Goal: Task Accomplishment & Management: Complete application form

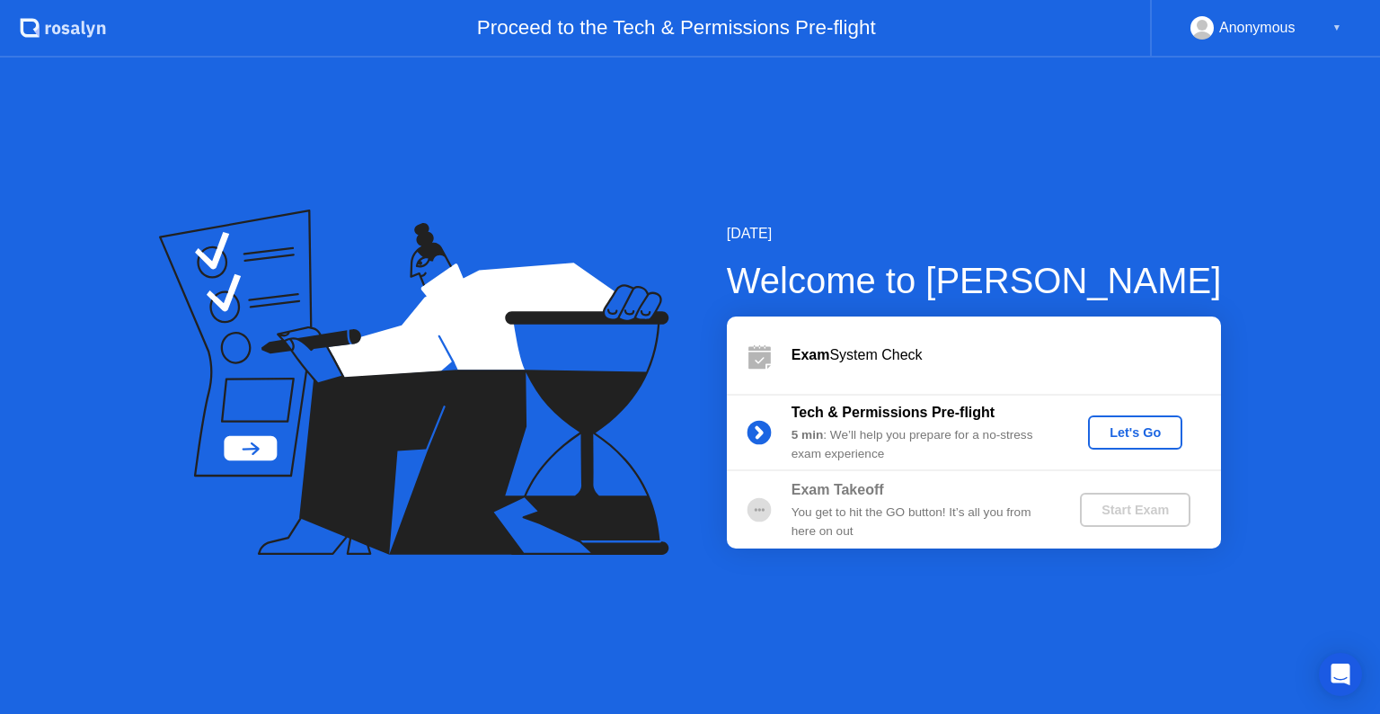
click at [1124, 435] on div "Let's Go" at bounding box center [1135, 432] width 80 height 14
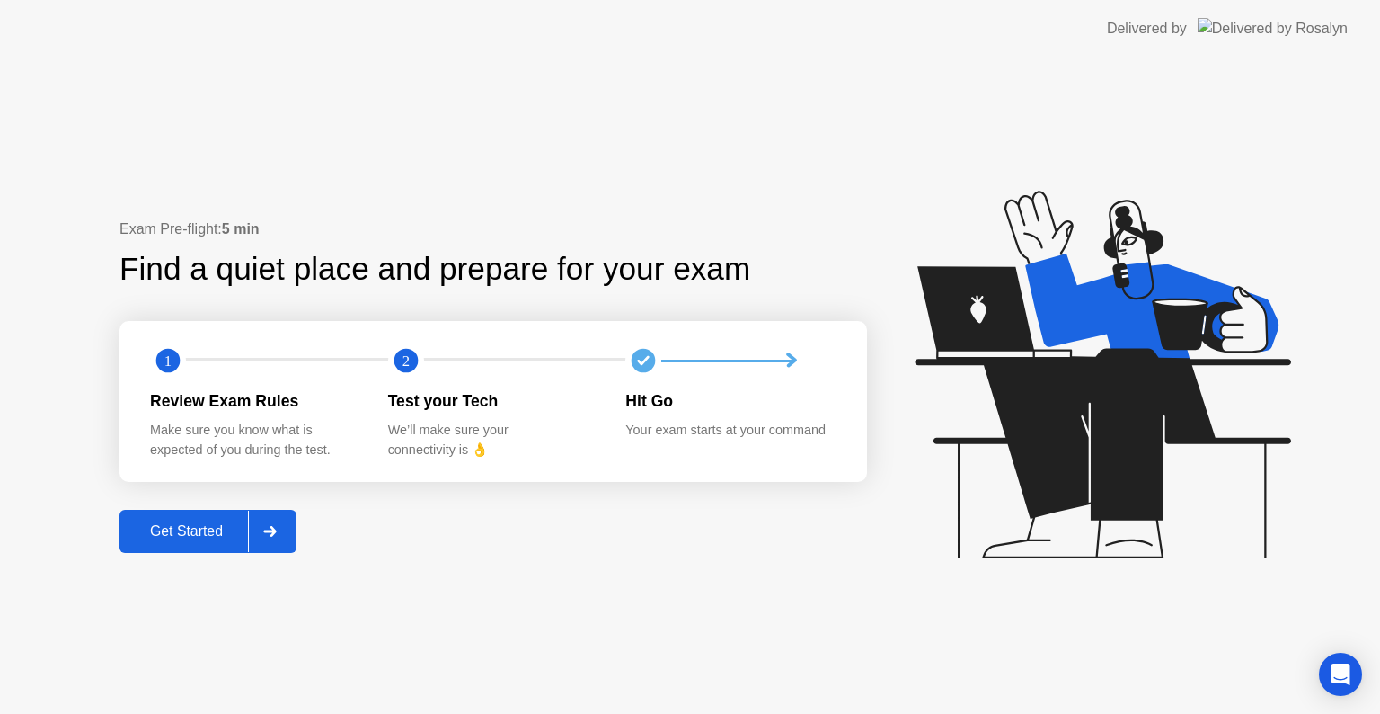
click at [207, 530] on div "Get Started" at bounding box center [186, 531] width 123 height 16
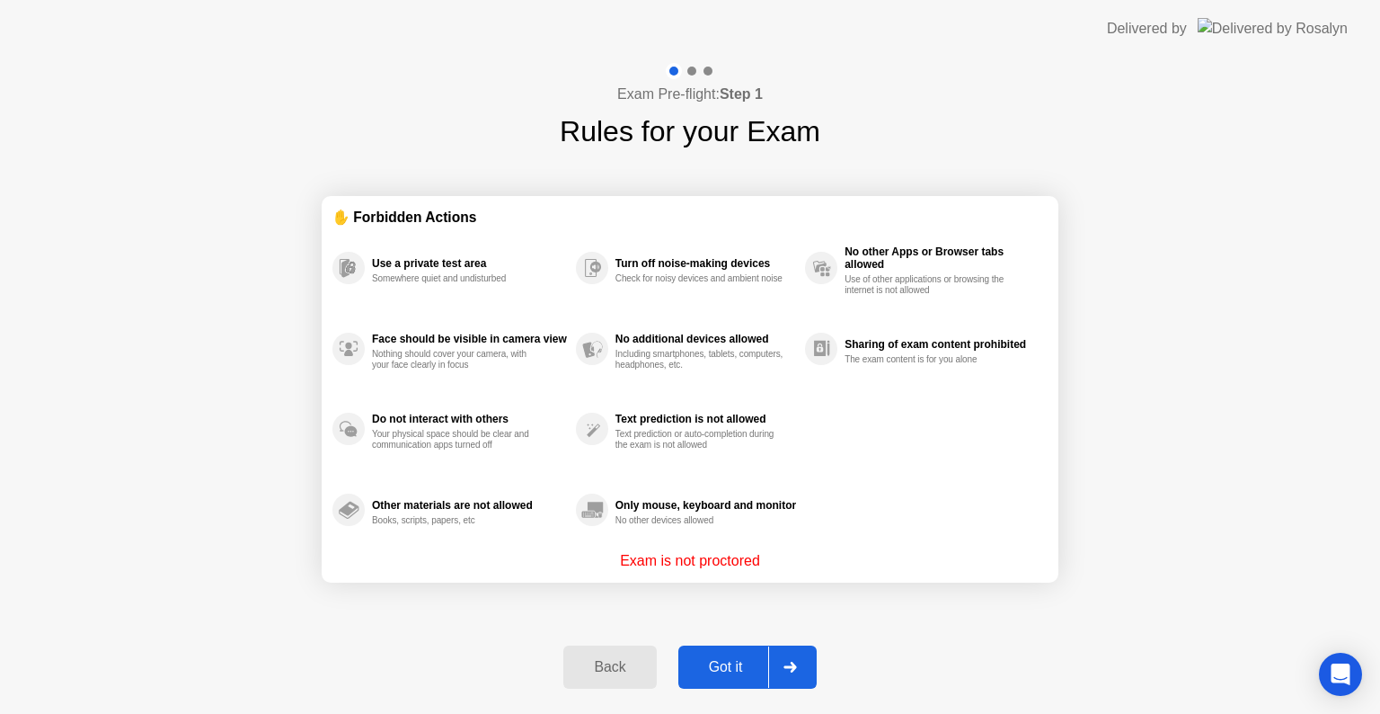
click at [1175, 515] on div "Exam Pre-flight: Step 1 Rules for your Exam ✋ Forbidden Actions Use a private t…" at bounding box center [690, 386] width 1380 height 656
drag, startPoint x: 713, startPoint y: 560, endPoint x: 748, endPoint y: 561, distance: 35.1
click at [748, 561] on p "Exam is not proctored" at bounding box center [690, 561] width 140 height 22
click at [744, 672] on div "Got it" at bounding box center [726, 667] width 84 height 16
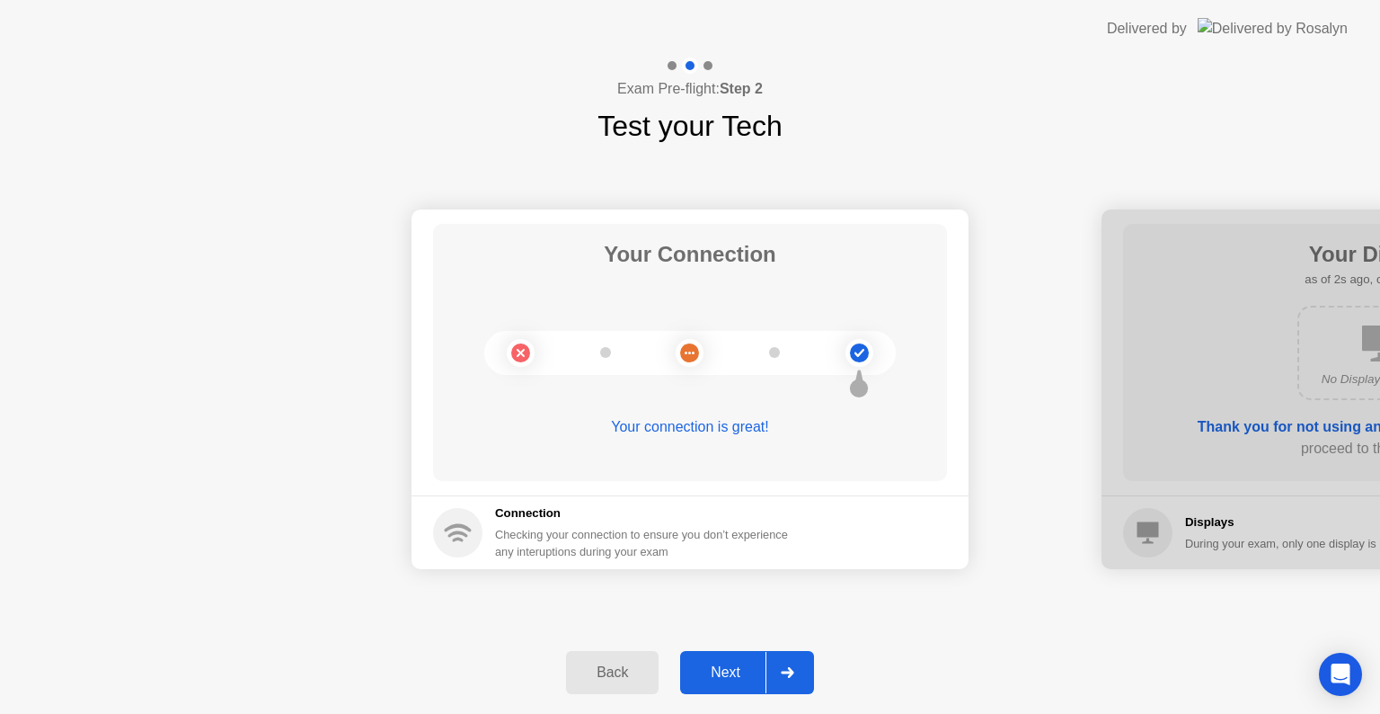
click at [726, 670] on div "Next" at bounding box center [726, 672] width 80 height 16
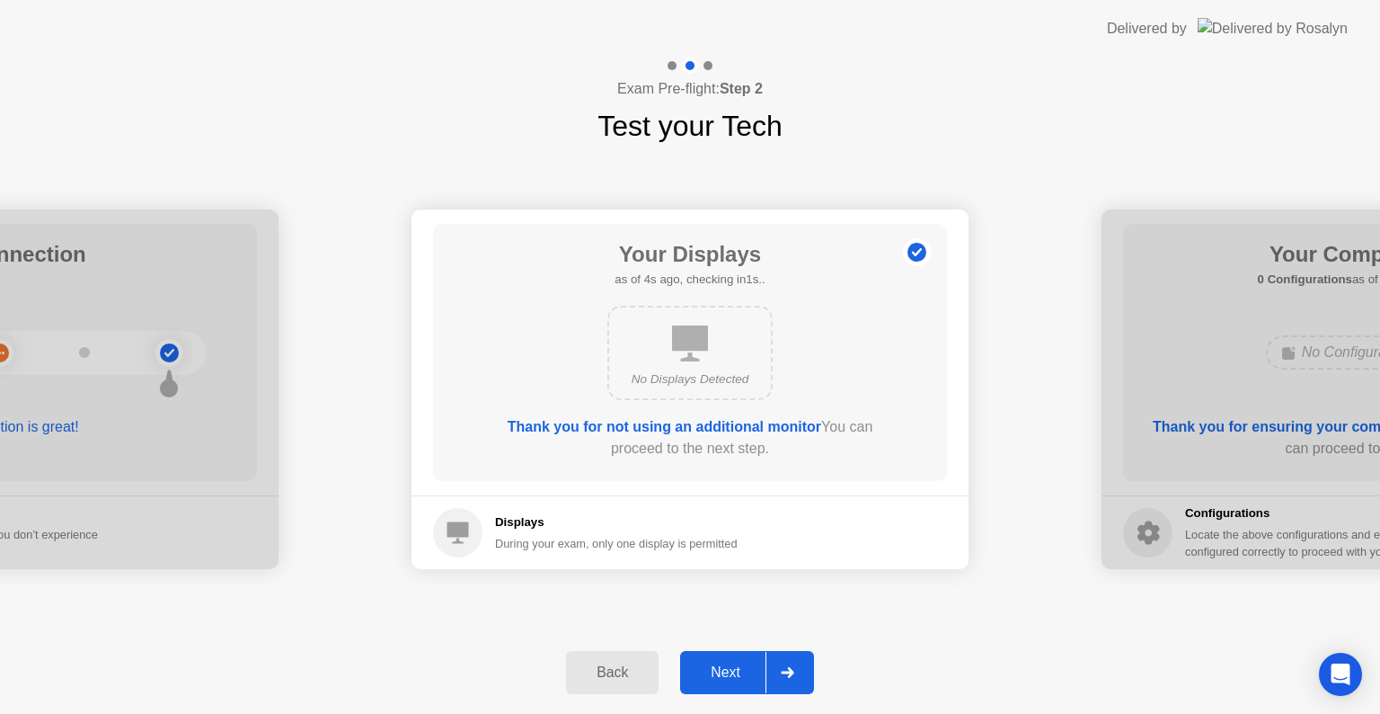
click at [761, 676] on div "Next" at bounding box center [726, 672] width 80 height 16
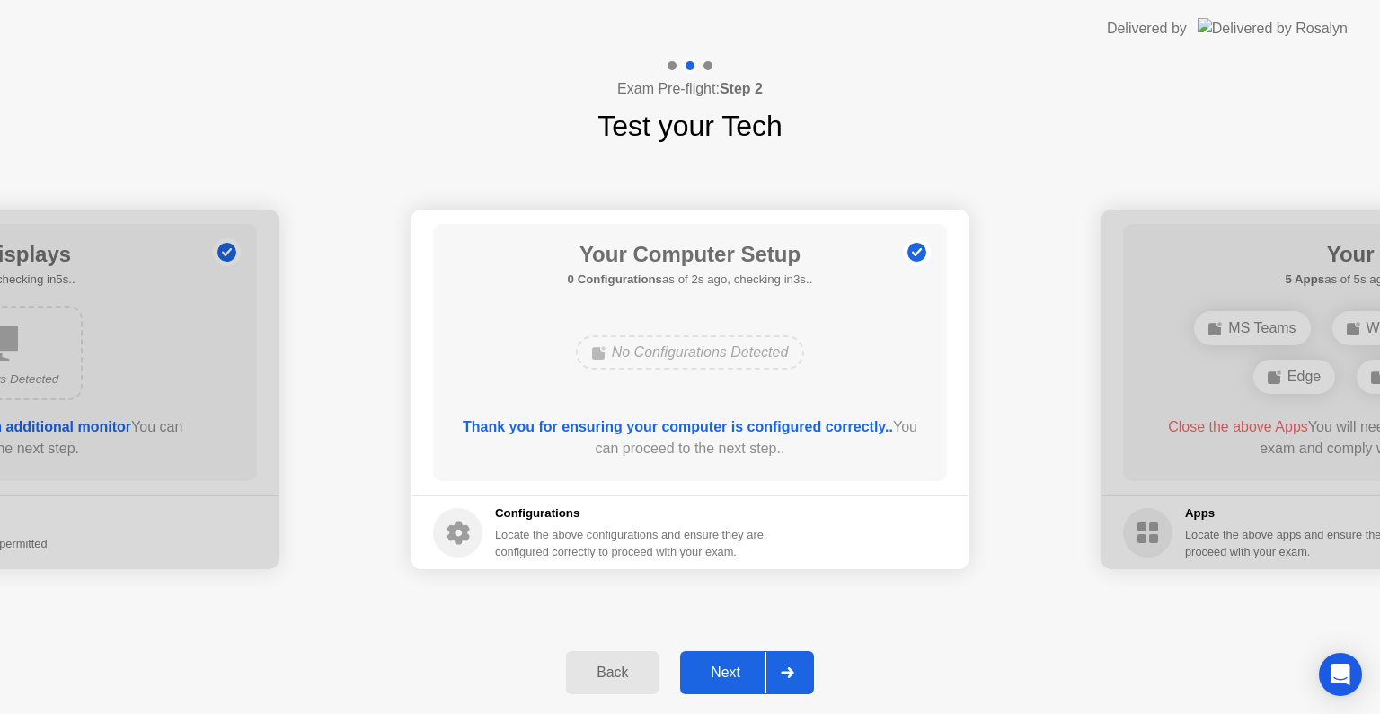
click at [745, 673] on div "Next" at bounding box center [726, 672] width 80 height 16
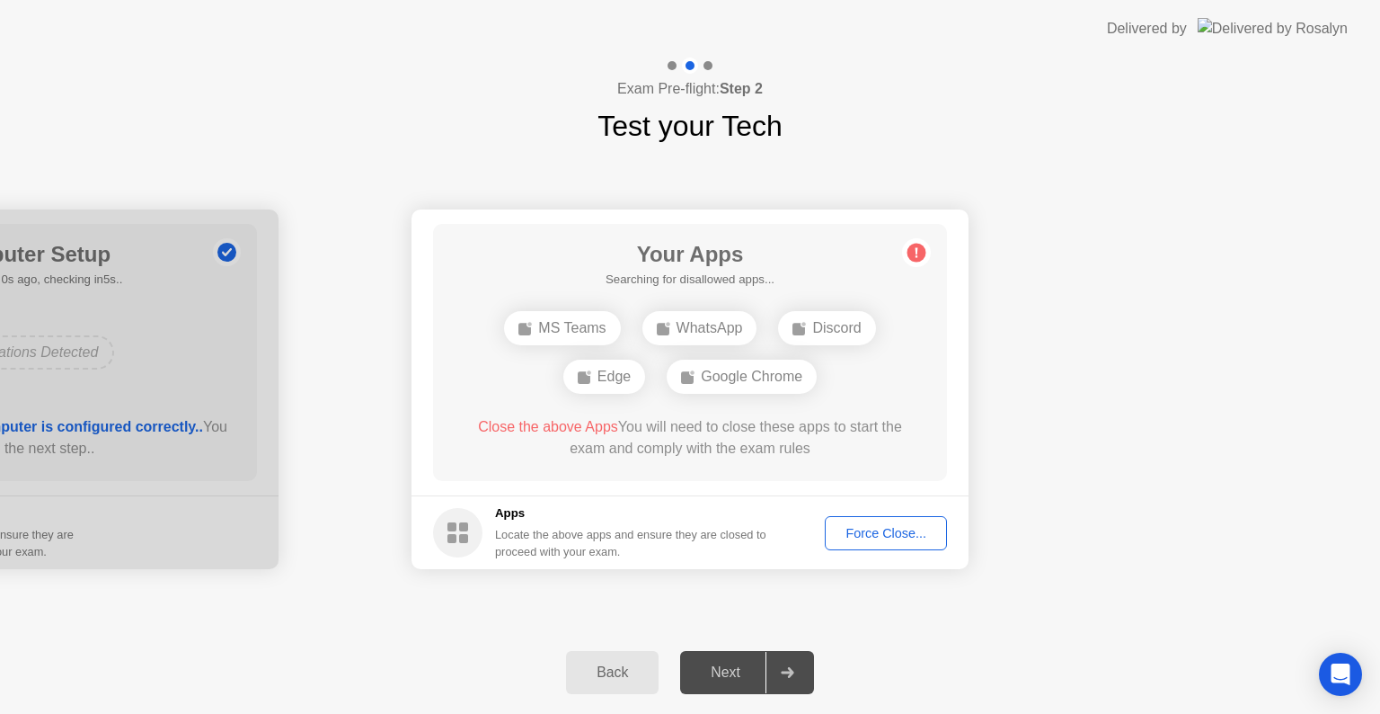
click at [895, 526] on div "Force Close..." at bounding box center [886, 533] width 110 height 14
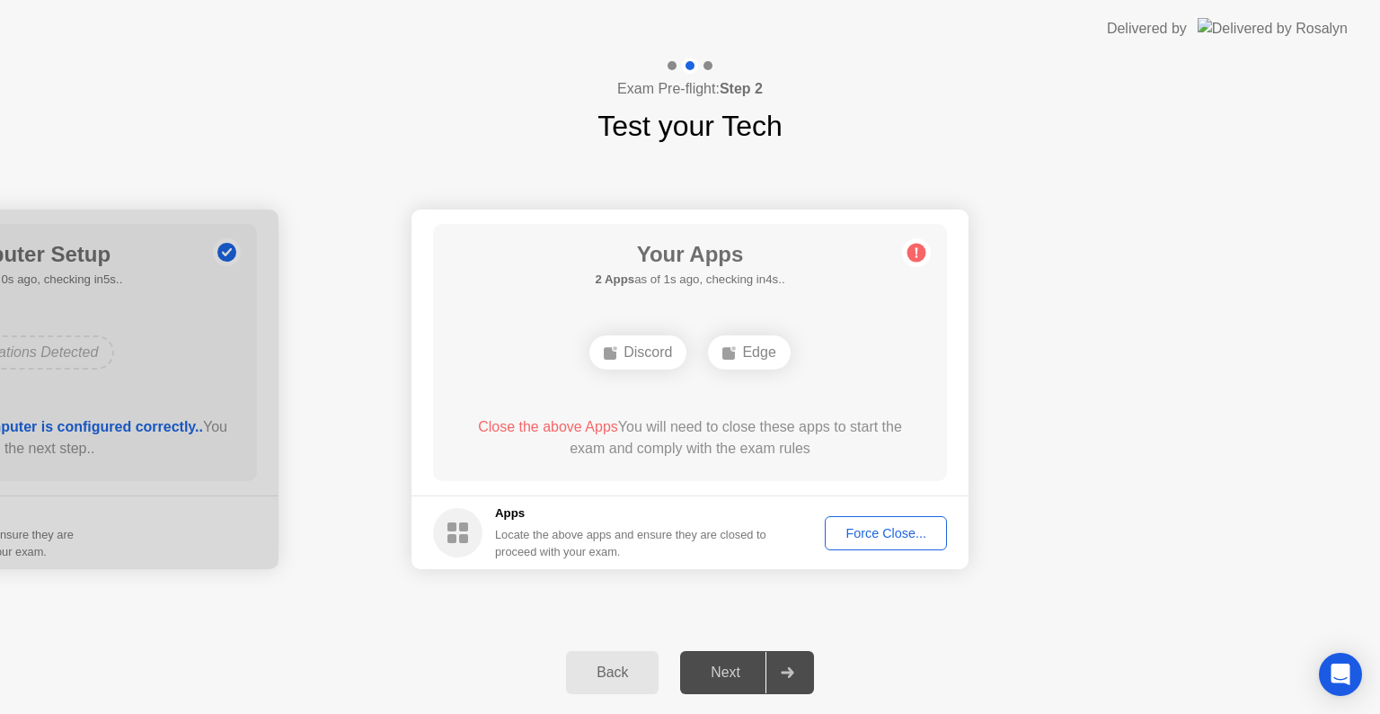
click at [899, 528] on div "Force Close..." at bounding box center [886, 533] width 110 height 14
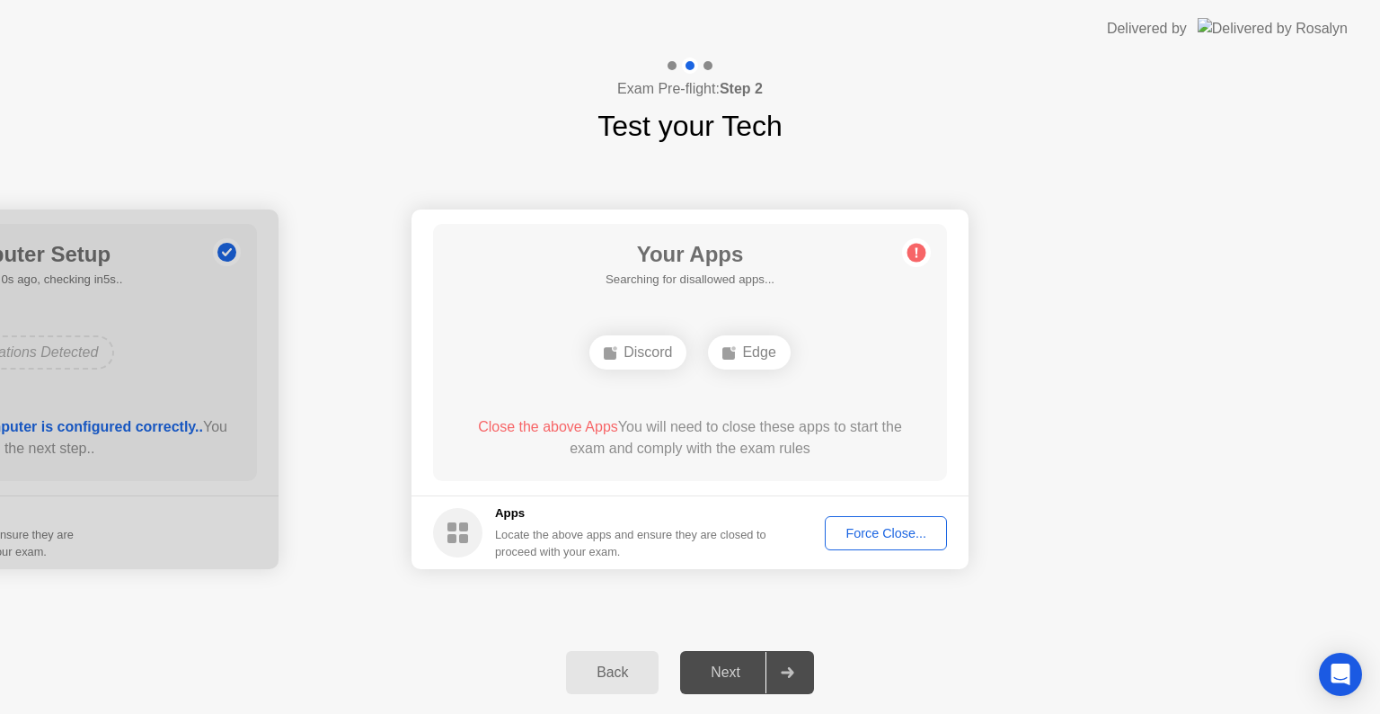
click at [885, 458] on div "Close the above Apps You will need to close these apps to start the exam and co…" at bounding box center [690, 437] width 463 height 43
click at [901, 528] on div "Force Close..." at bounding box center [886, 533] width 110 height 14
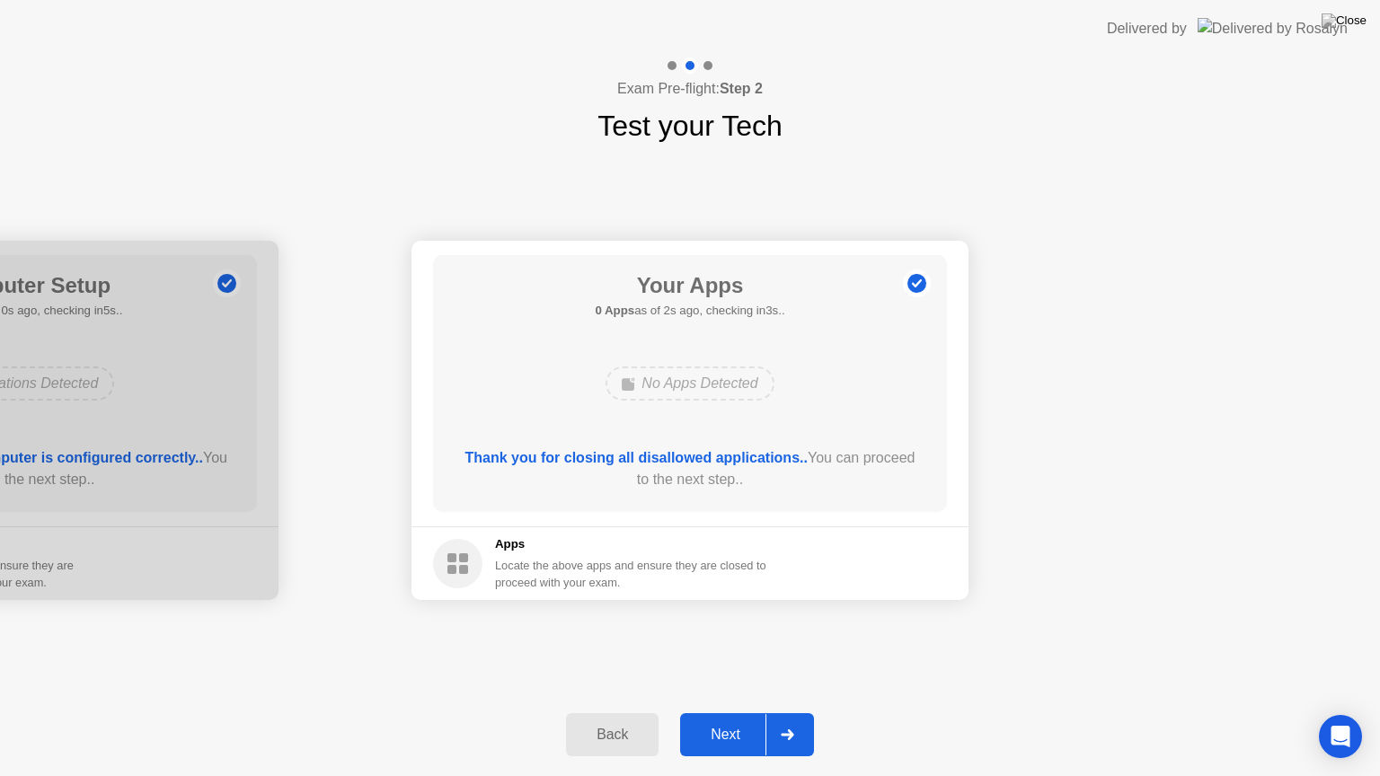
click at [748, 713] on button "Next" at bounding box center [747, 735] width 134 height 43
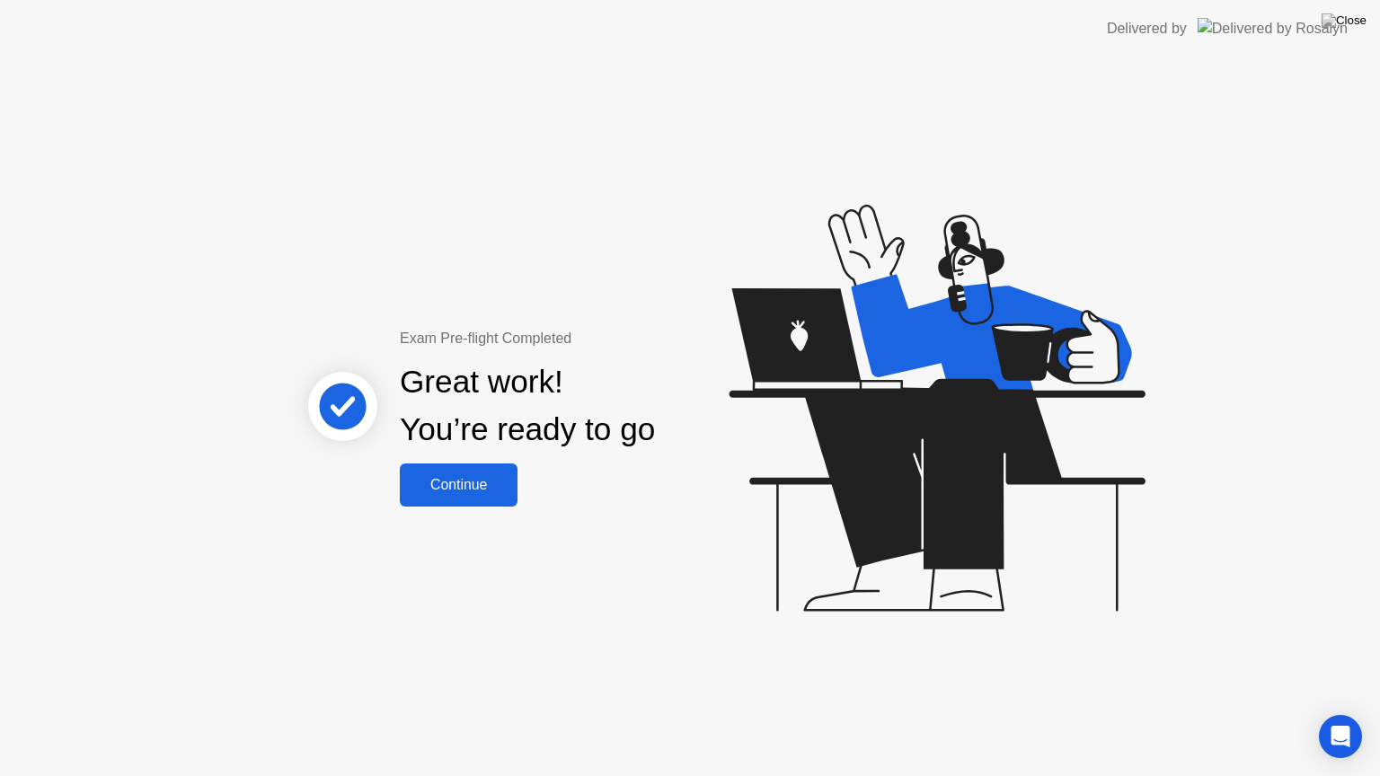
click at [497, 481] on div "Continue" at bounding box center [458, 485] width 107 height 16
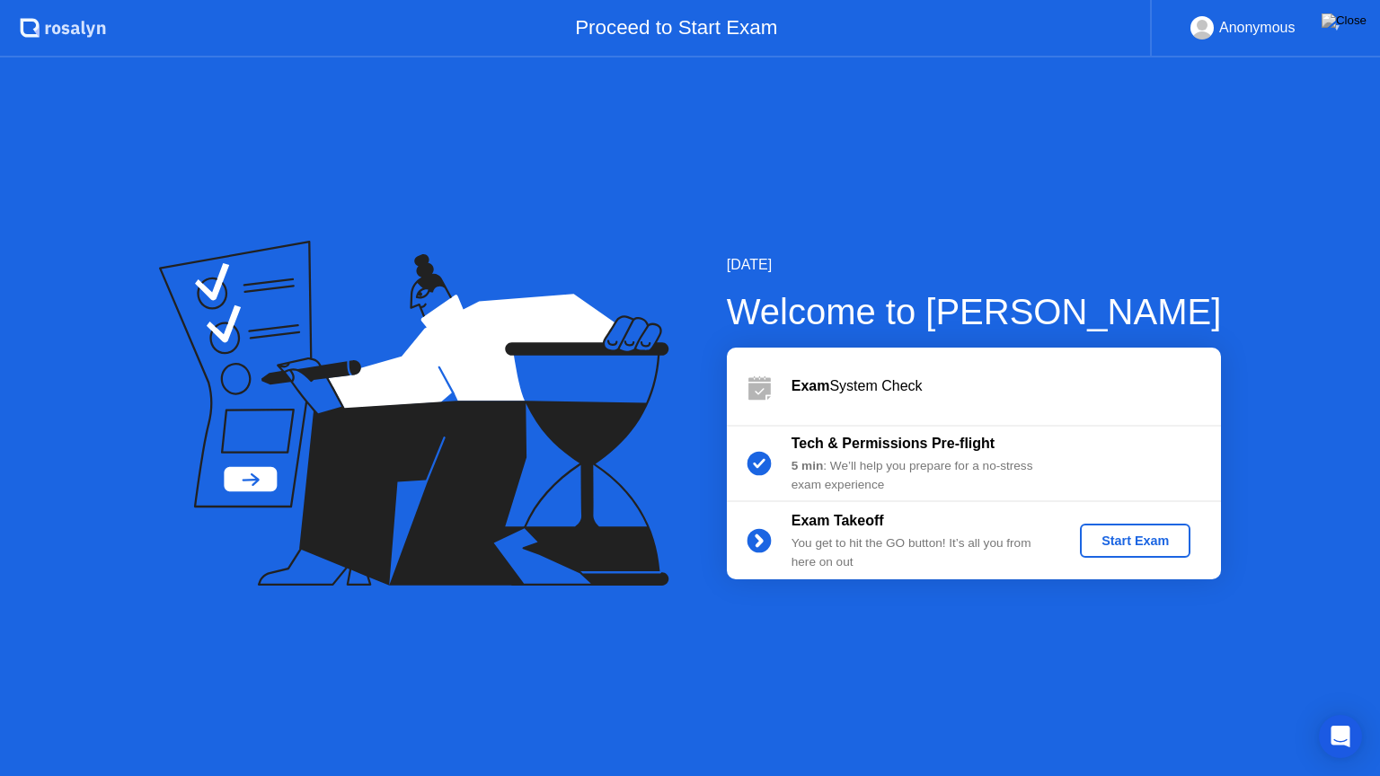
click at [1100, 543] on div "Start Exam" at bounding box center [1135, 541] width 96 height 14
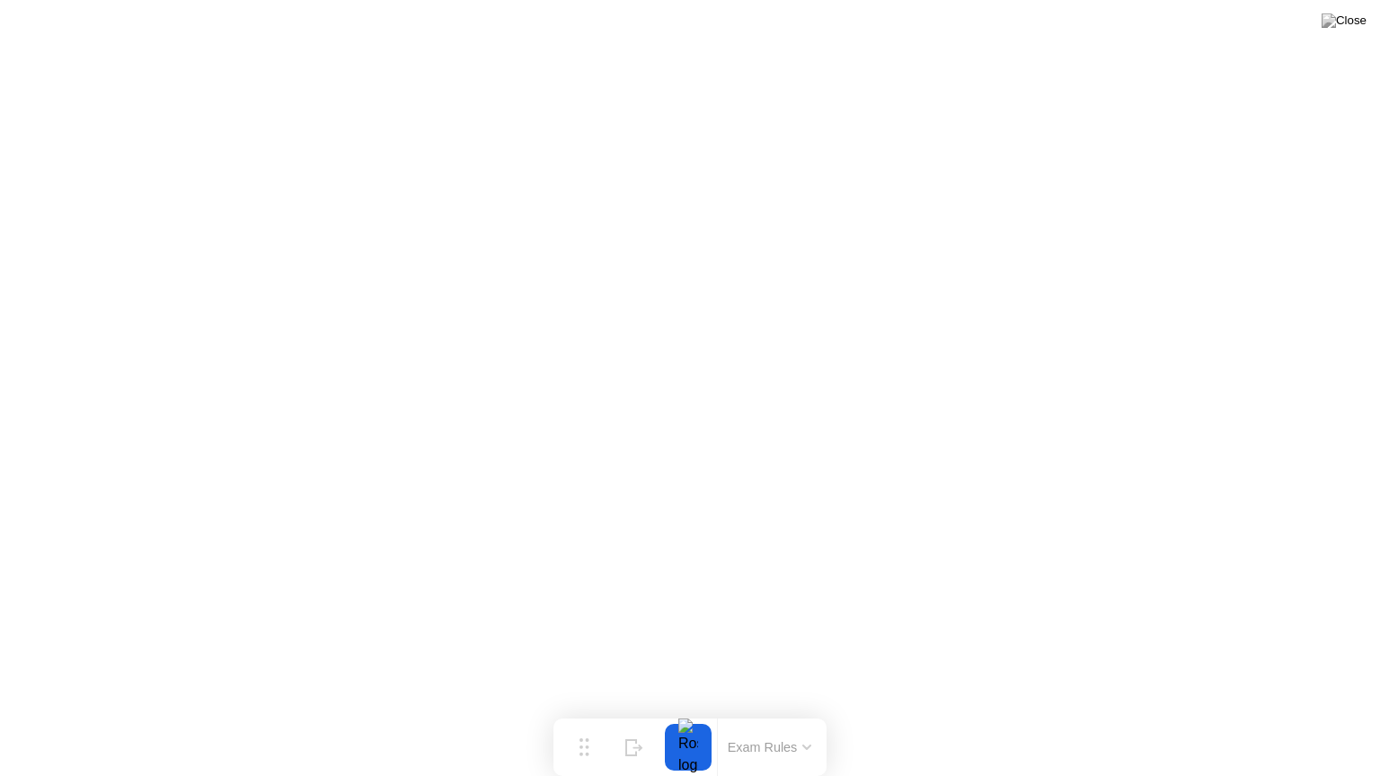
click at [684, 713] on div at bounding box center [688, 747] width 38 height 47
click at [776, 713] on button "Exam Rules" at bounding box center [770, 748] width 95 height 16
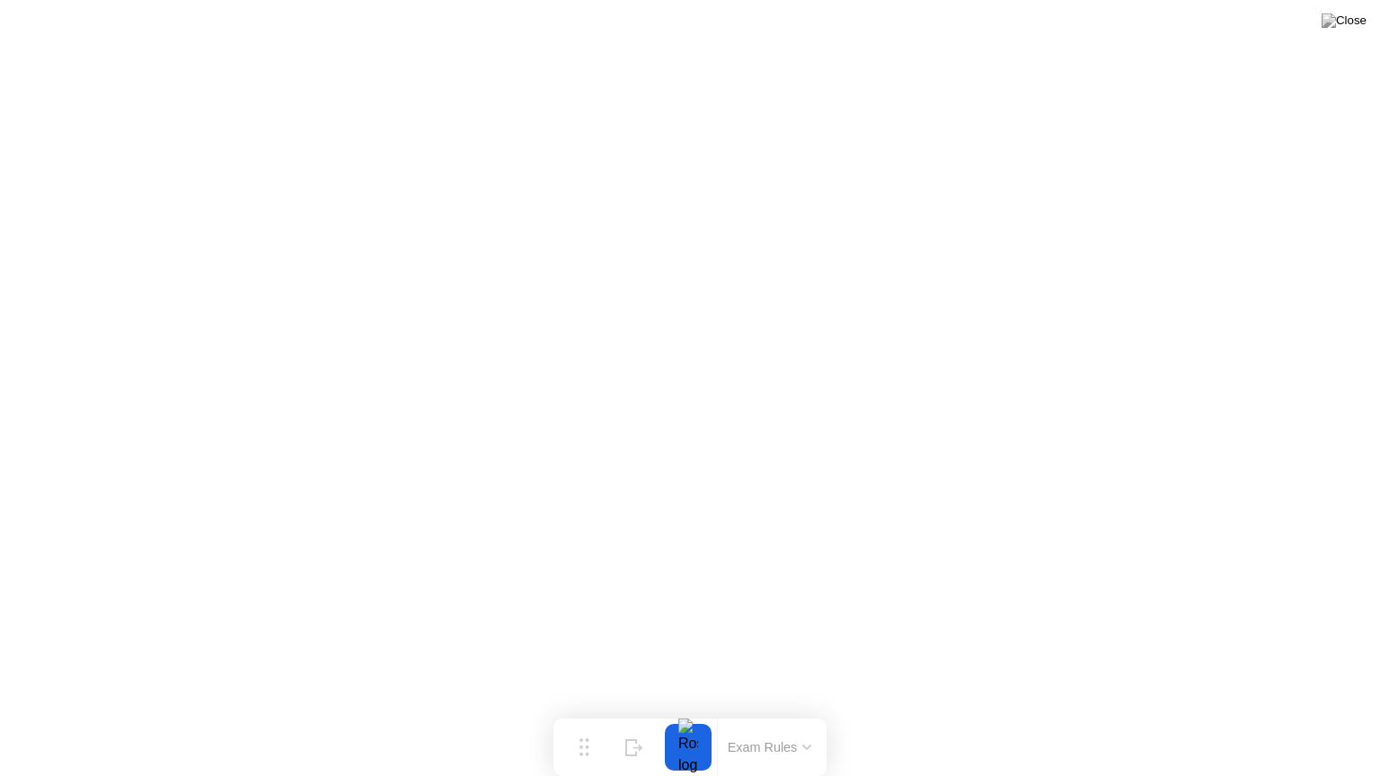
click at [690, 713] on div at bounding box center [688, 747] width 38 height 47
click at [578, 713] on button "Move" at bounding box center [584, 747] width 47 height 47
drag, startPoint x: 578, startPoint y: 747, endPoint x: 5, endPoint y: 776, distance: 573.2
click at [0, 713] on app-widget "Move Hide Exam Rules" at bounding box center [0, 776] width 0 height 0
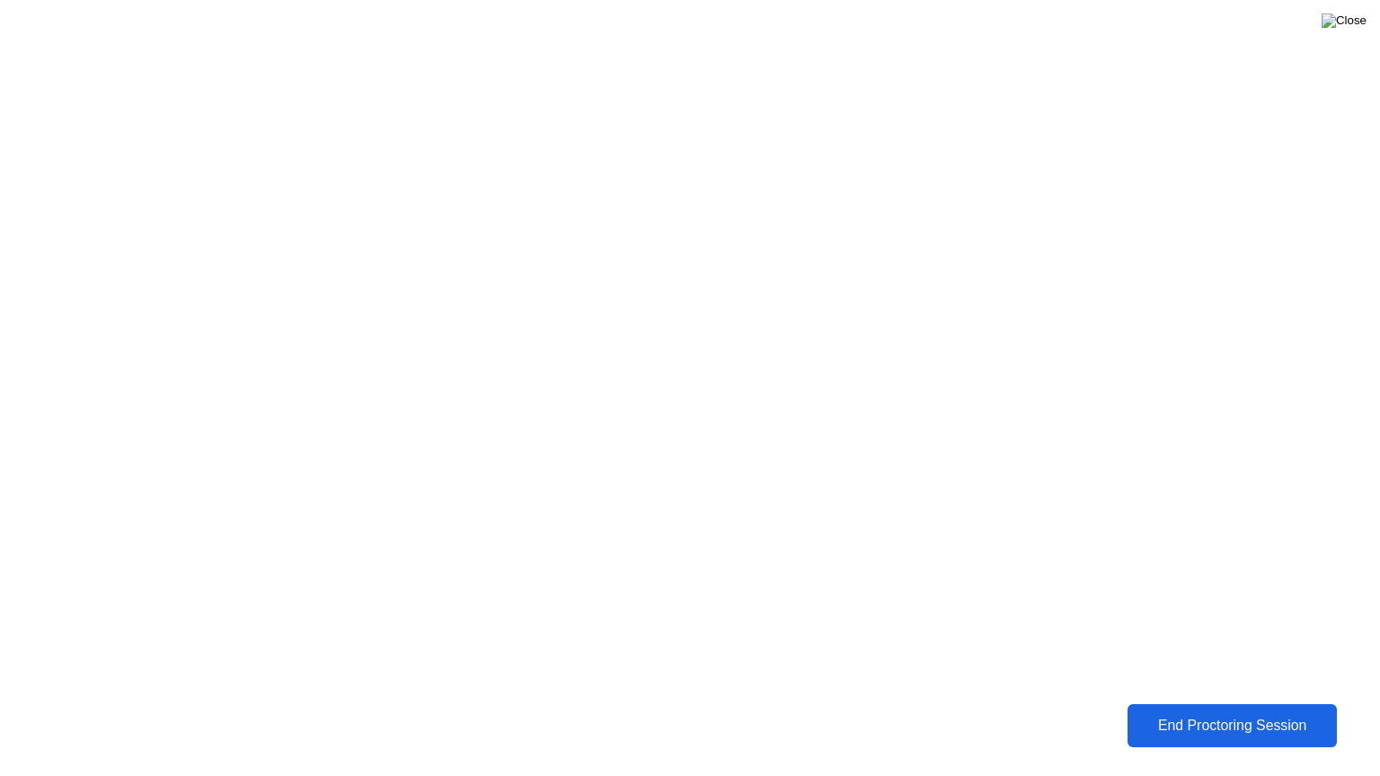
click at [1357, 20] on img at bounding box center [1344, 20] width 45 height 14
